Goal: Information Seeking & Learning: Learn about a topic

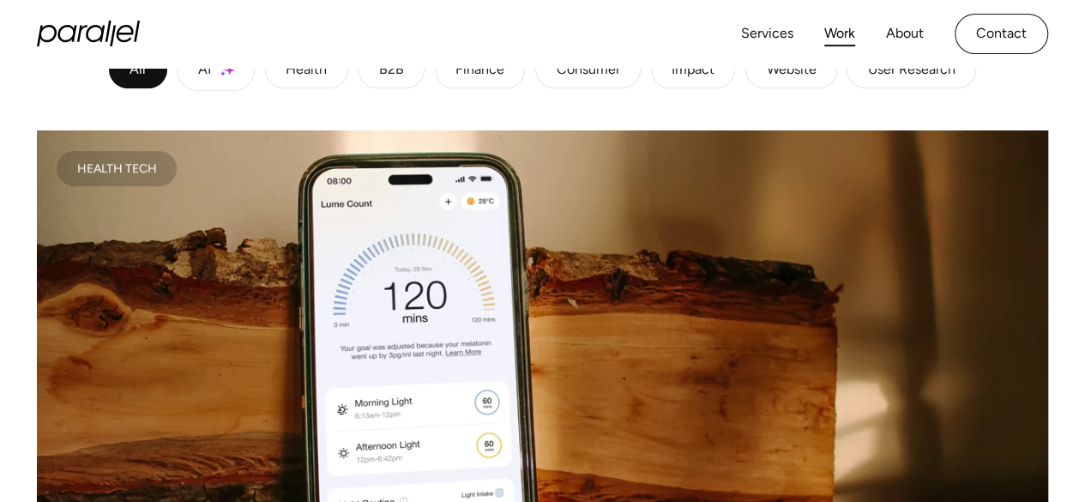
scroll to position [601, 0]
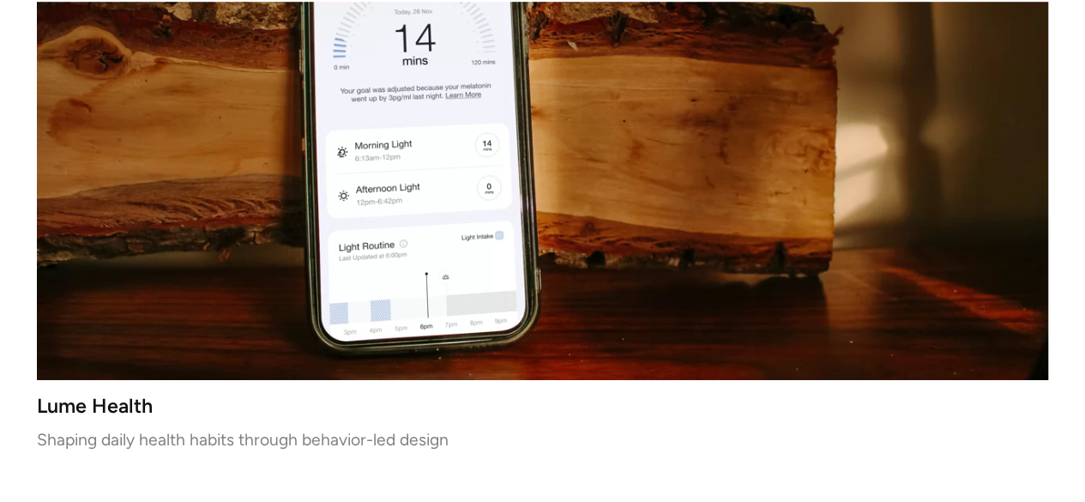
click at [105, 408] on h3 "Lume Health" at bounding box center [543, 406] width 1012 height 15
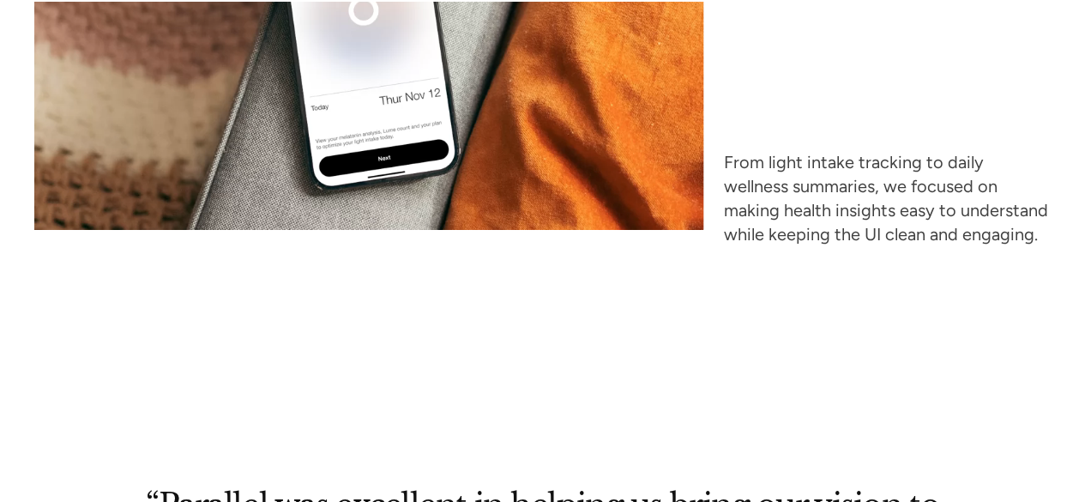
scroll to position [7207, 0]
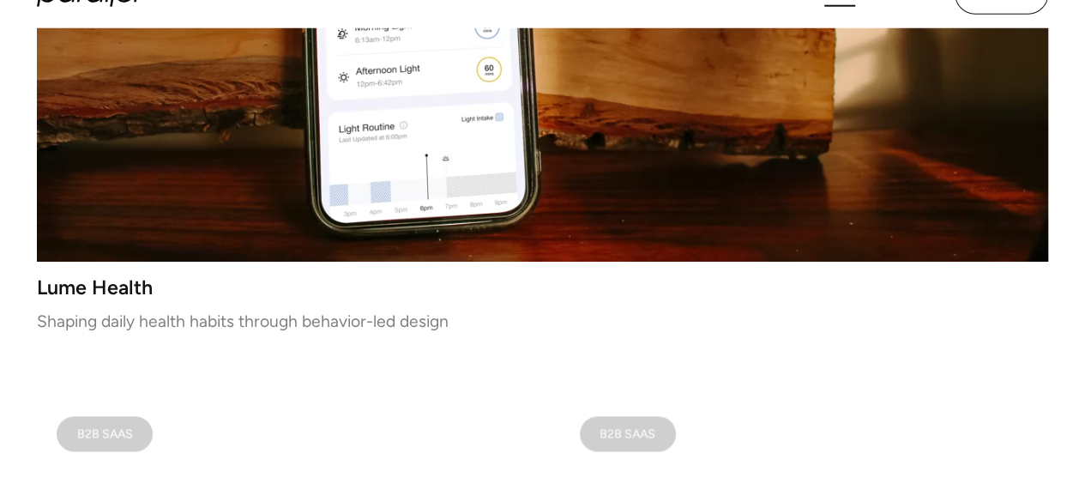
scroll to position [772, 0]
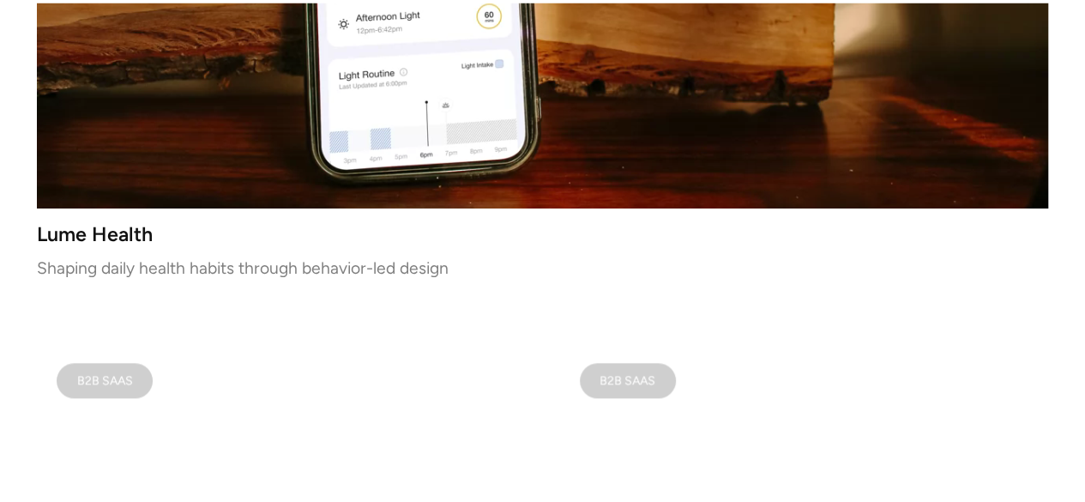
click at [108, 238] on h3 "Lume Health" at bounding box center [543, 234] width 1012 height 15
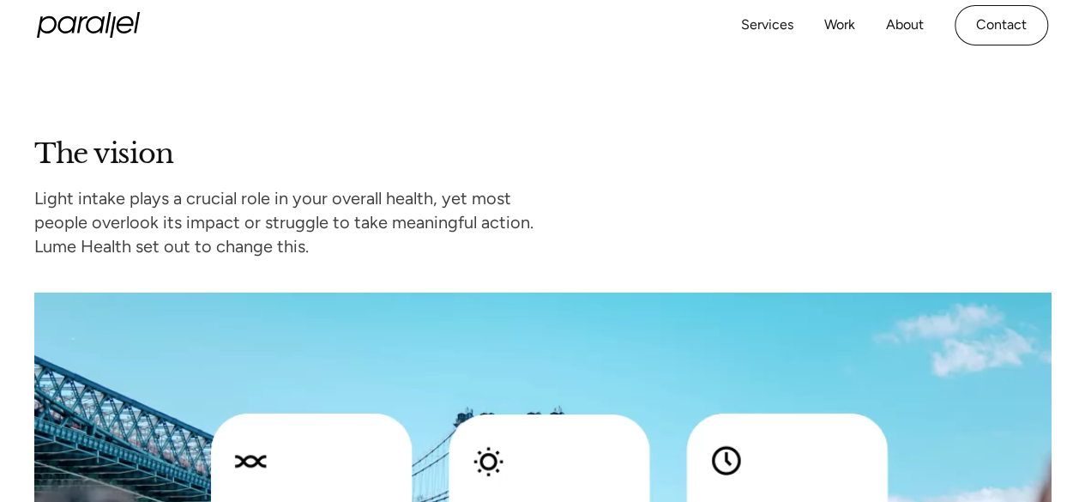
scroll to position [1115, 0]
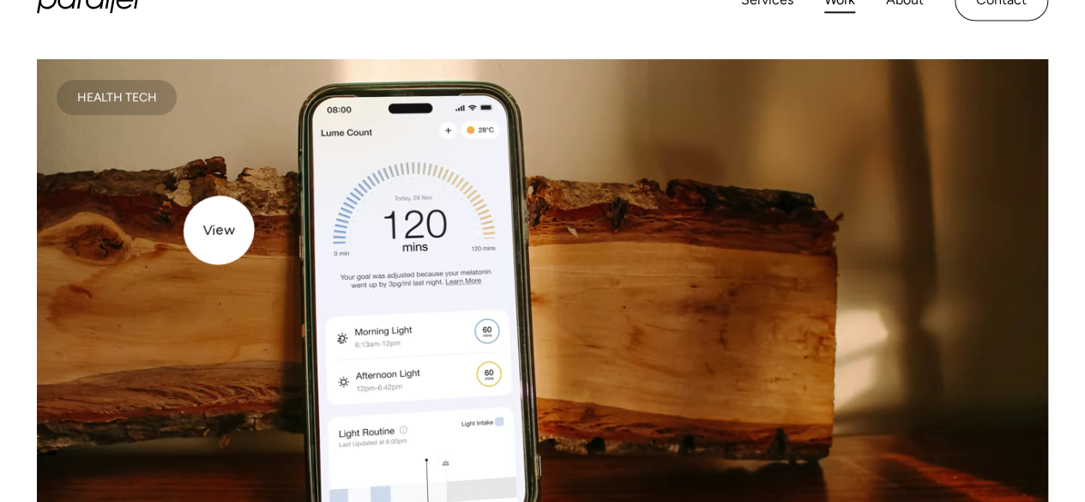
scroll to position [944, 0]
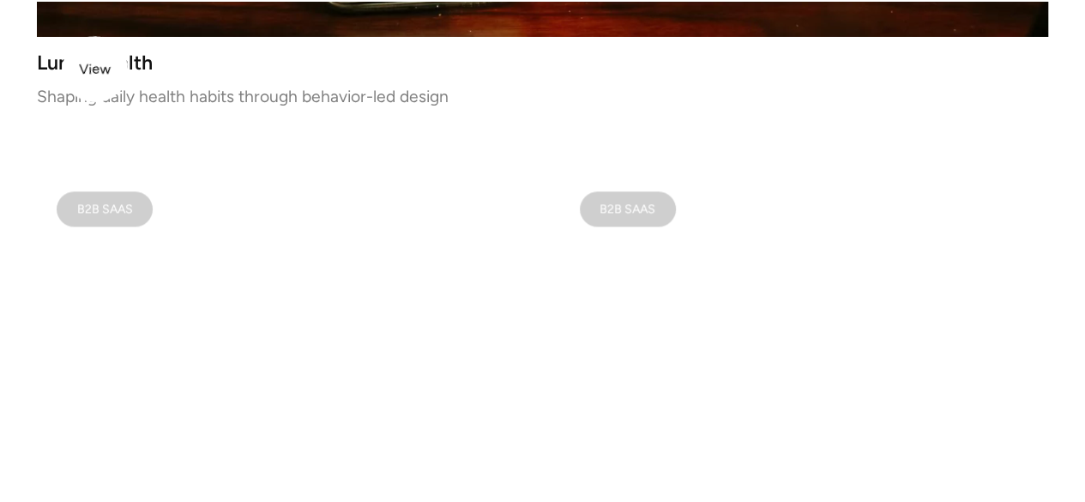
click at [94, 69] on h3 "Lume Health" at bounding box center [543, 63] width 1012 height 15
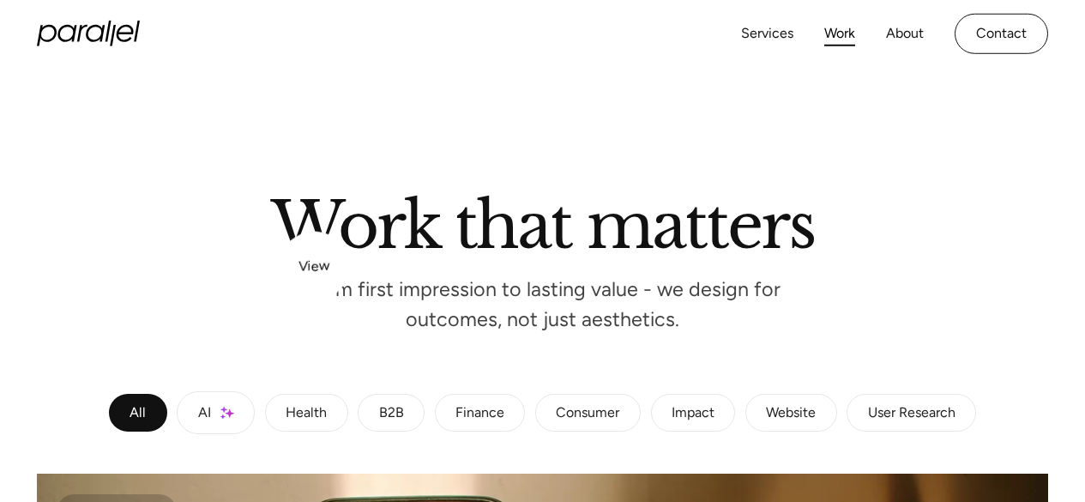
scroll to position [224, 0]
